Goal: Book appointment/travel/reservation

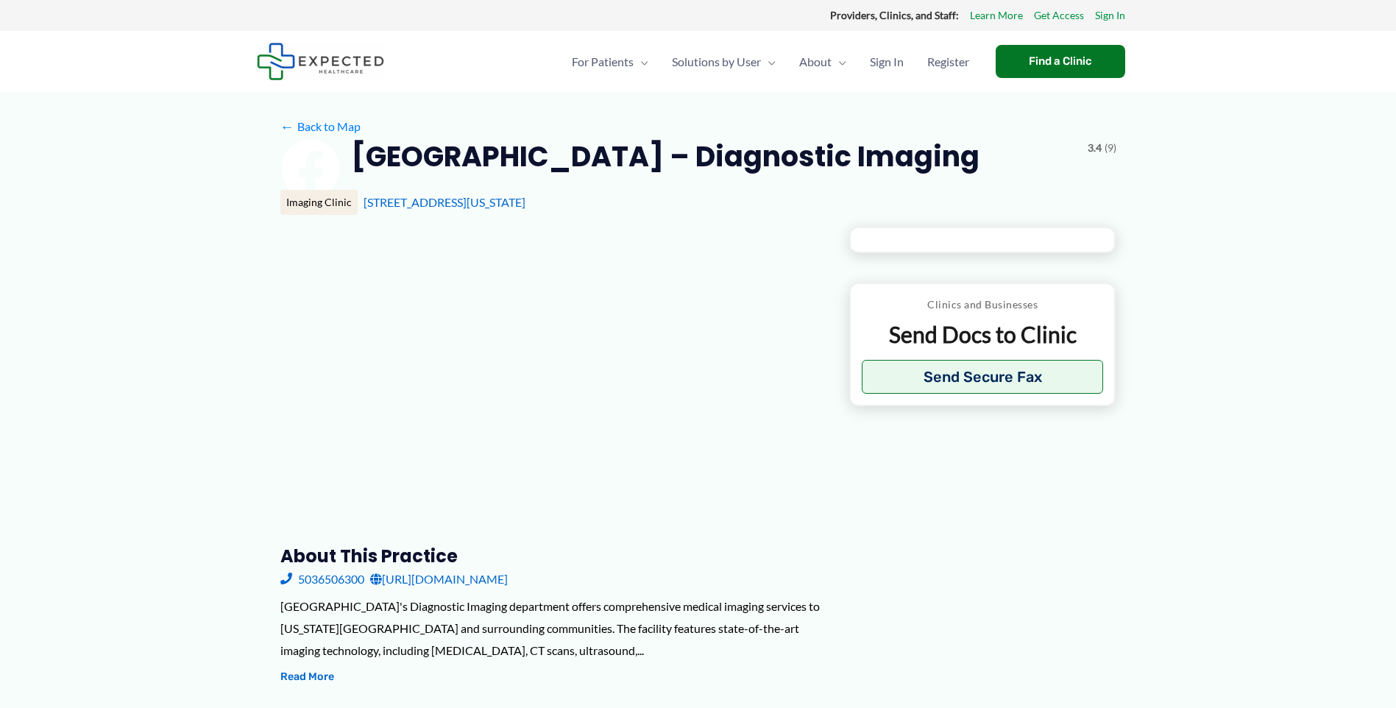
type input "**********"
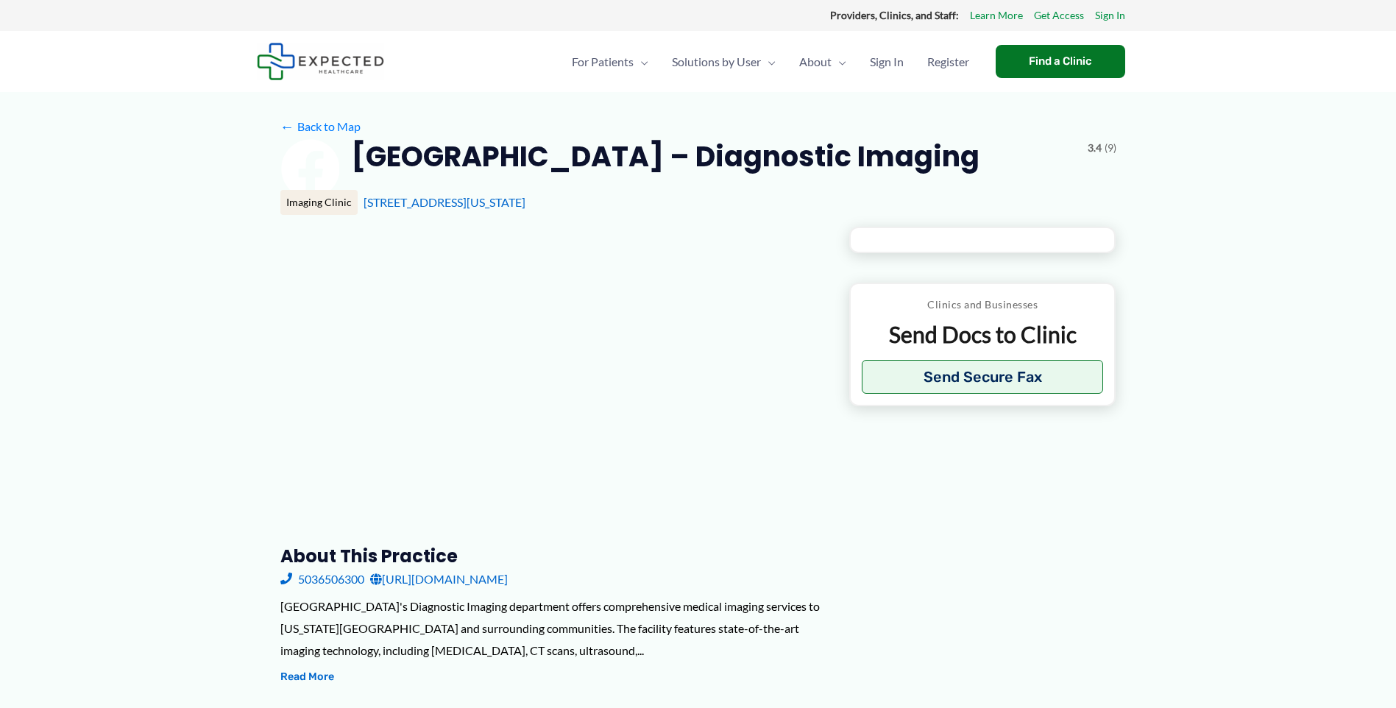
type input "**********"
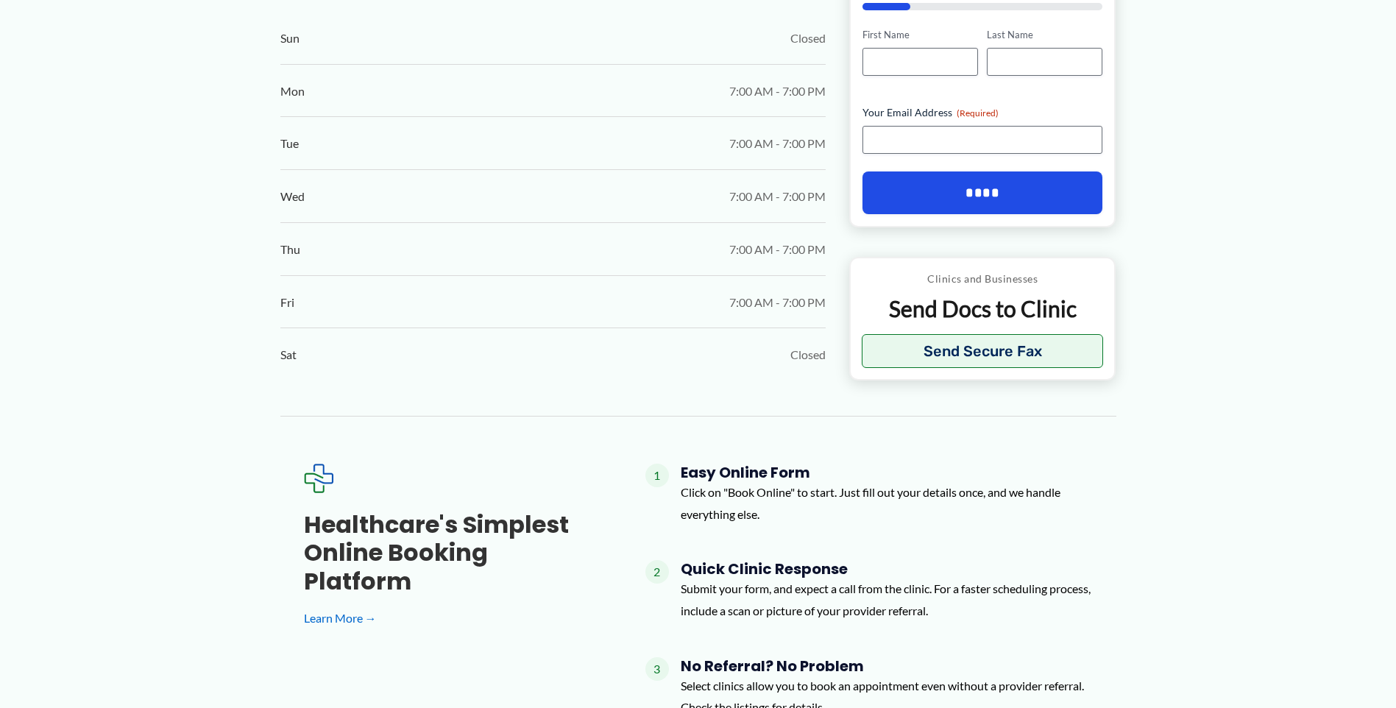
scroll to position [956, 0]
